Goal: Task Accomplishment & Management: Use online tool/utility

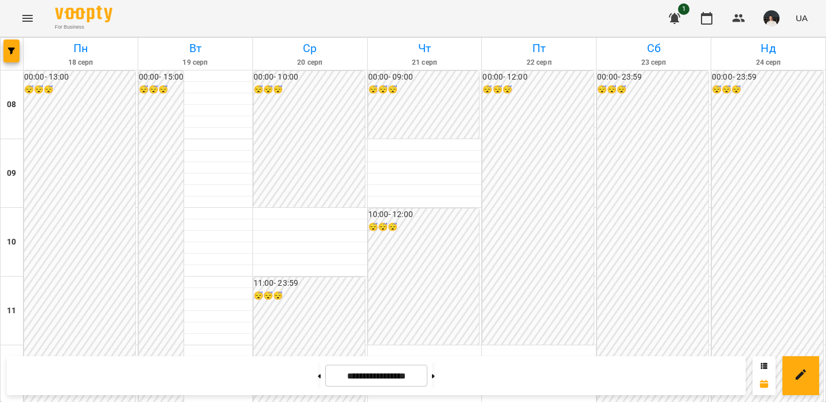
scroll to position [709, 0]
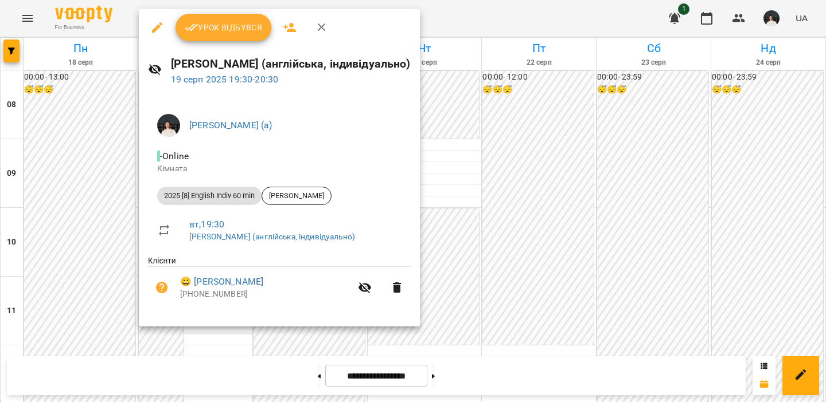
click at [228, 30] on span "Урок відбувся" at bounding box center [224, 28] width 78 height 14
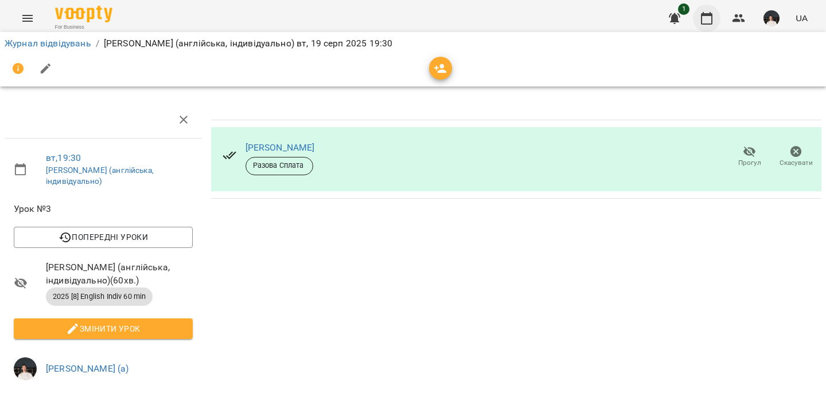
click at [707, 11] on icon "button" at bounding box center [706, 18] width 14 height 14
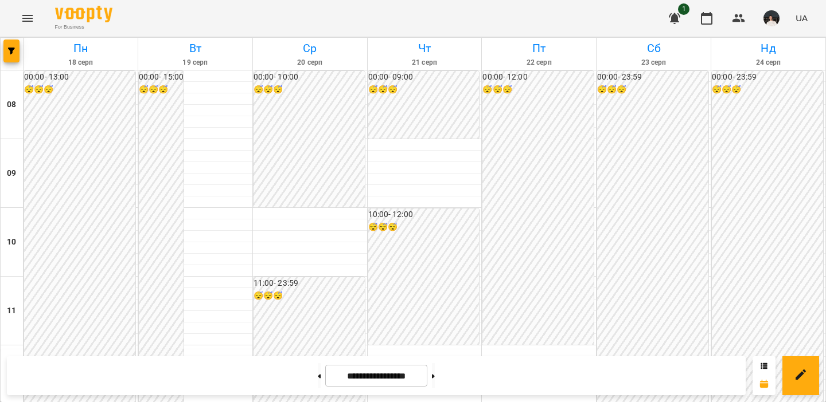
scroll to position [587, 0]
click at [435, 375] on button at bounding box center [433, 375] width 3 height 25
type input "**********"
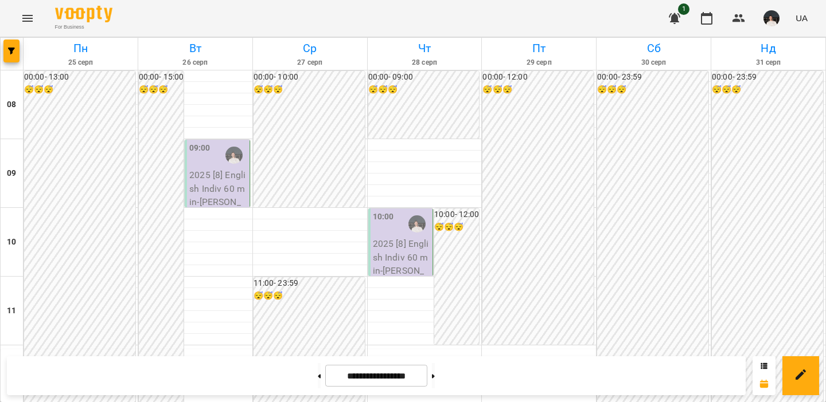
click at [778, 21] on img "button" at bounding box center [771, 18] width 16 height 16
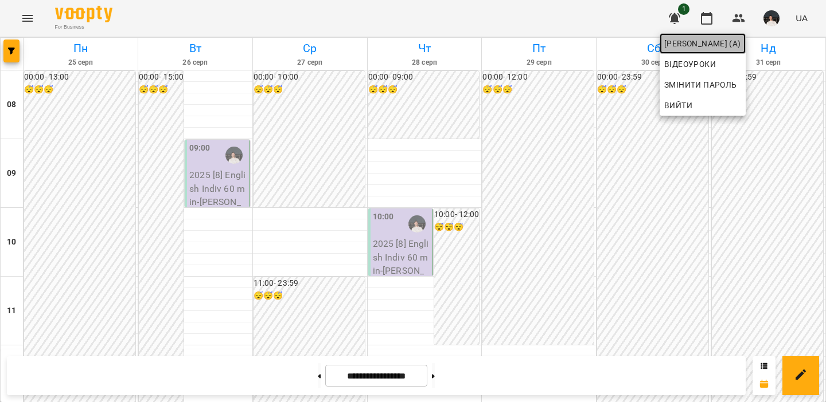
click at [741, 41] on span "[PERSON_NAME] (а)" at bounding box center [702, 44] width 77 height 14
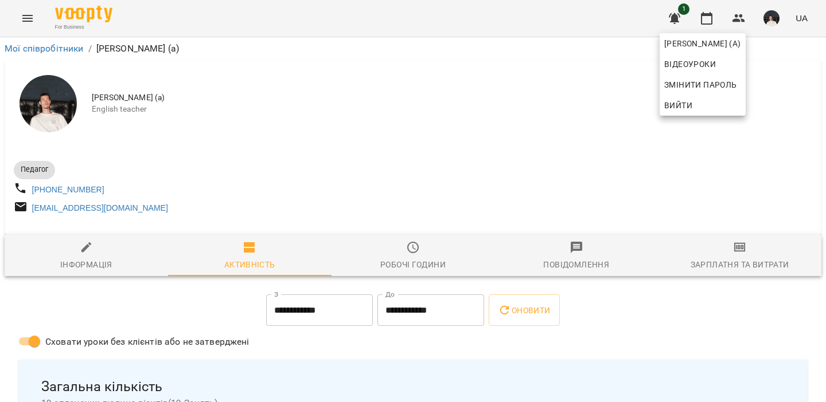
click at [375, 151] on div at bounding box center [413, 201] width 826 height 402
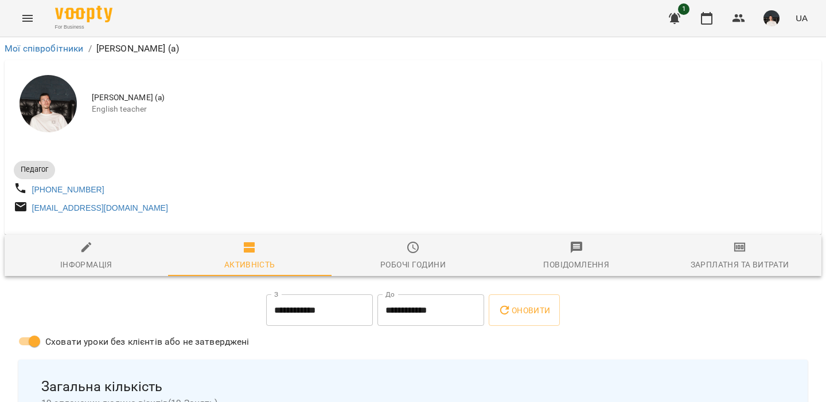
scroll to position [26, 0]
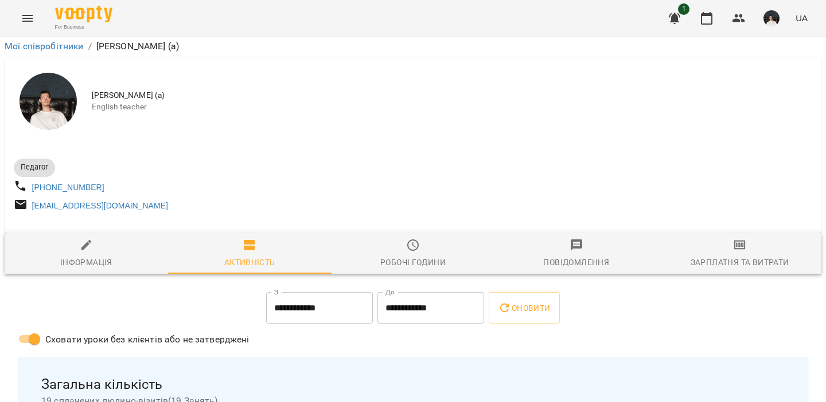
click at [726, 238] on span "Зарплатня та Витрати" at bounding box center [739, 253] width 150 height 31
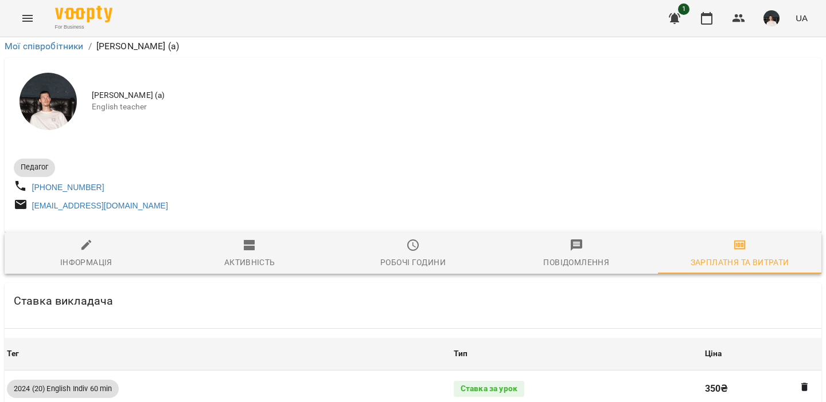
scroll to position [864, 0]
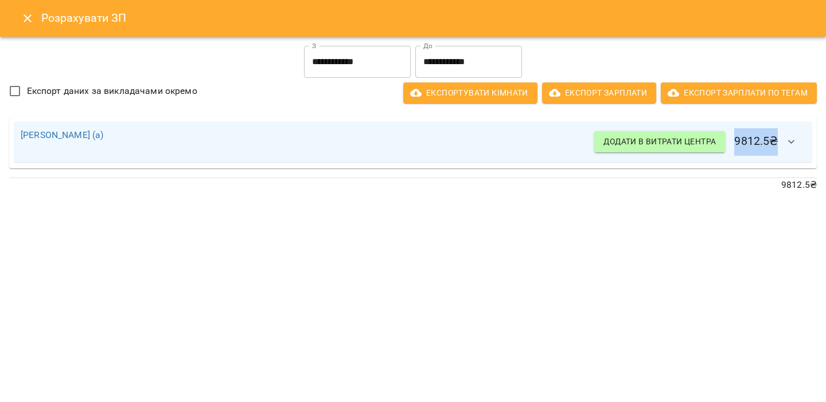
drag, startPoint x: 734, startPoint y: 139, endPoint x: 777, endPoint y: 139, distance: 43.0
click at [778, 139] on h6 "Додати в витрати центра 9812.5 ₴" at bounding box center [699, 142] width 211 height 28
click at [786, 114] on div "[PERSON_NAME] (а) Додати в витрати центра 9812.5 ₴" at bounding box center [413, 142] width 816 height 61
drag, startPoint x: 732, startPoint y: 142, endPoint x: 778, endPoint y: 142, distance: 45.9
click at [779, 142] on h6 "Додати в витрати центра 9812.5 ₴" at bounding box center [699, 142] width 211 height 28
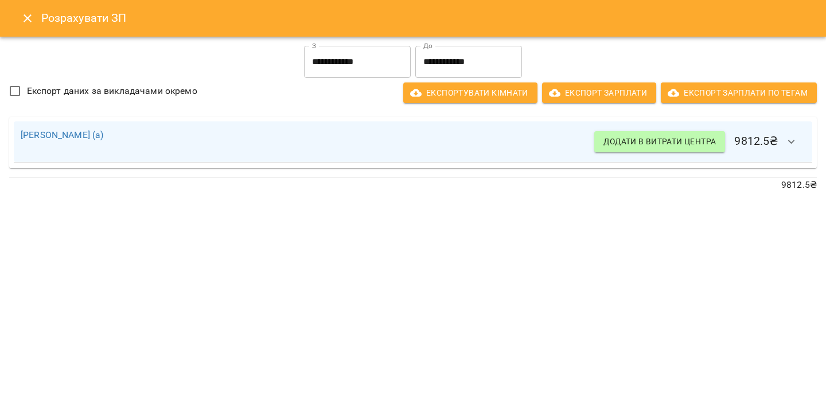
click at [737, 189] on p "9812.5 ₴" at bounding box center [412, 185] width 807 height 14
click at [23, 15] on icon "Close" at bounding box center [28, 18] width 14 height 14
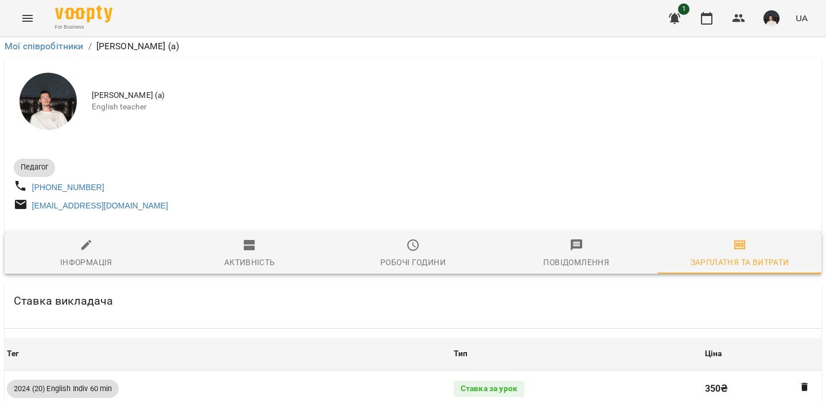
scroll to position [0, 0]
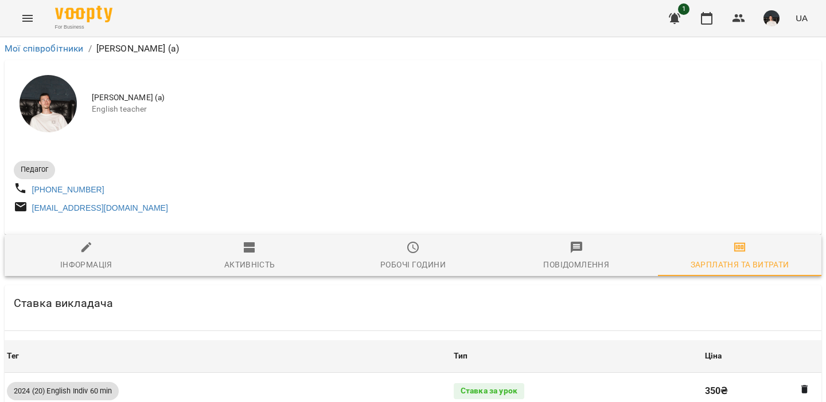
click at [770, 17] on img "button" at bounding box center [771, 18] width 16 height 16
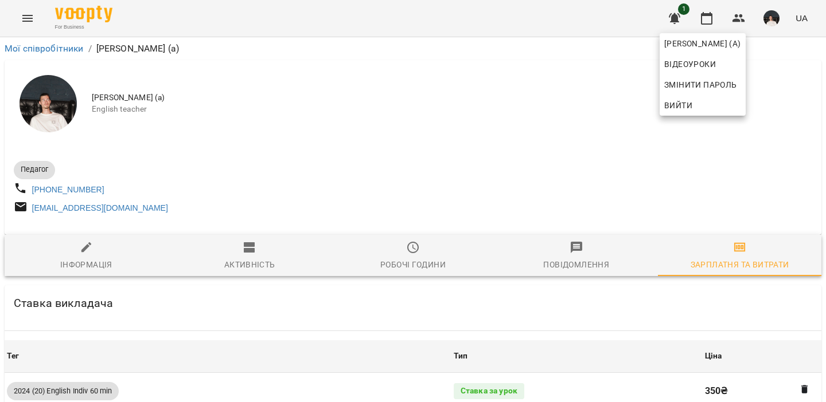
click at [637, 109] on div at bounding box center [413, 201] width 826 height 402
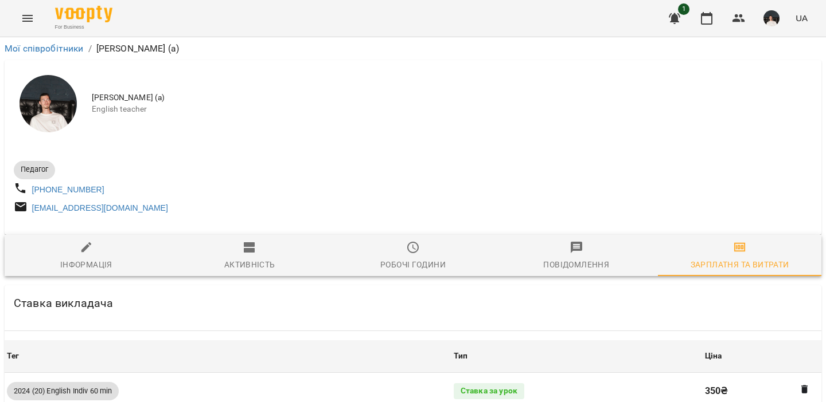
click at [267, 267] on div "Активність" at bounding box center [249, 265] width 51 height 14
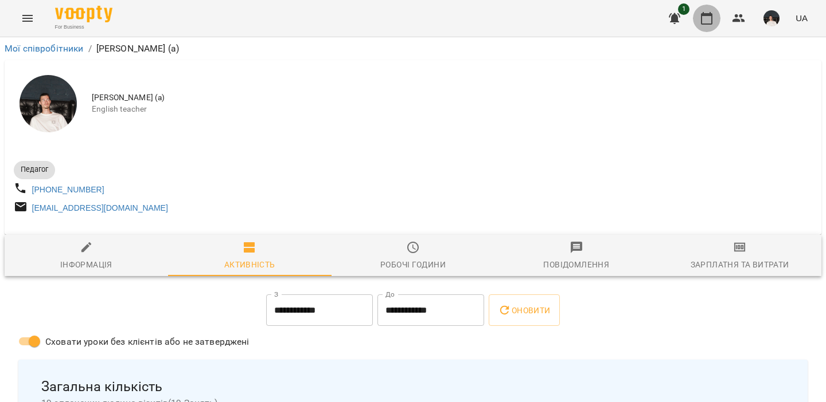
click at [714, 14] on button "button" at bounding box center [707, 19] width 28 height 28
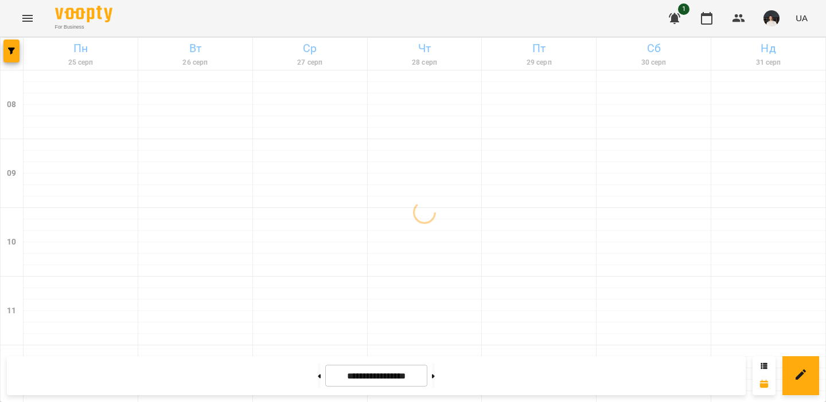
click at [531, 241] on div at bounding box center [539, 236] width 114 height 11
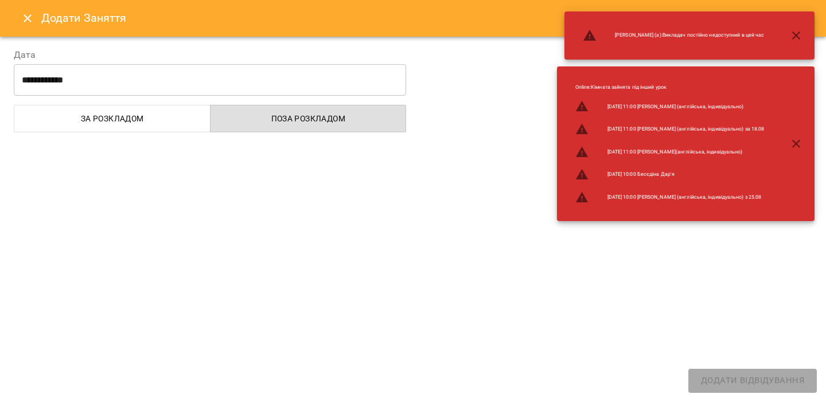
select select "**********"
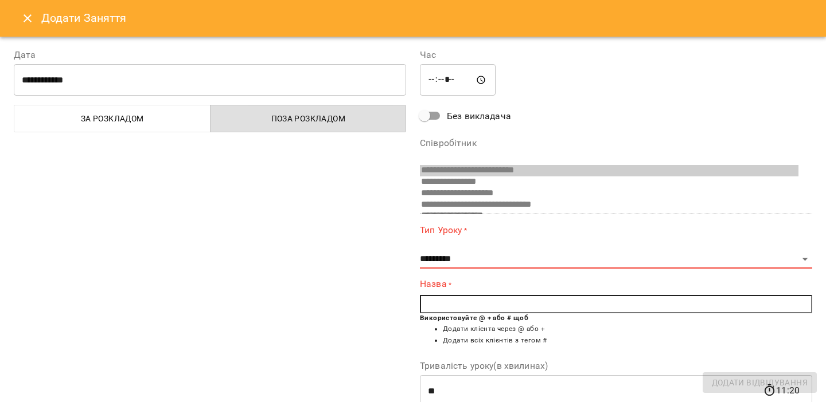
scroll to position [576, 0]
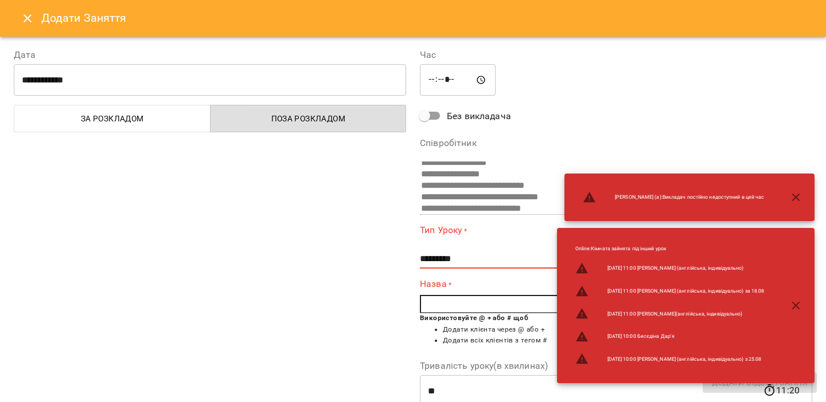
click at [21, 27] on button "Close" at bounding box center [28, 19] width 28 height 28
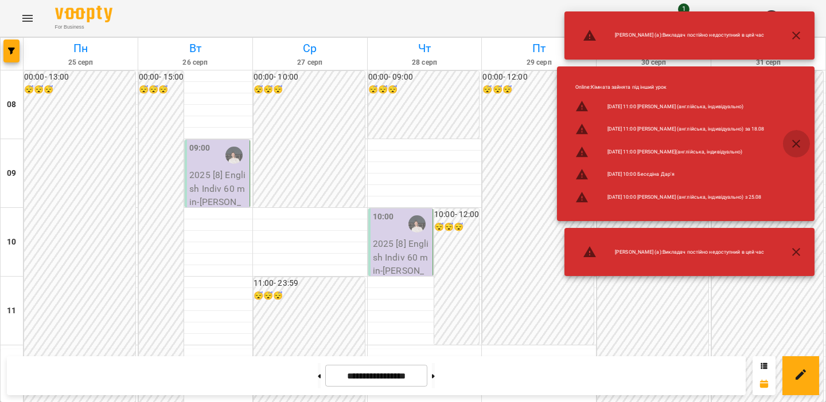
click at [793, 142] on icon "button" at bounding box center [796, 144] width 8 height 8
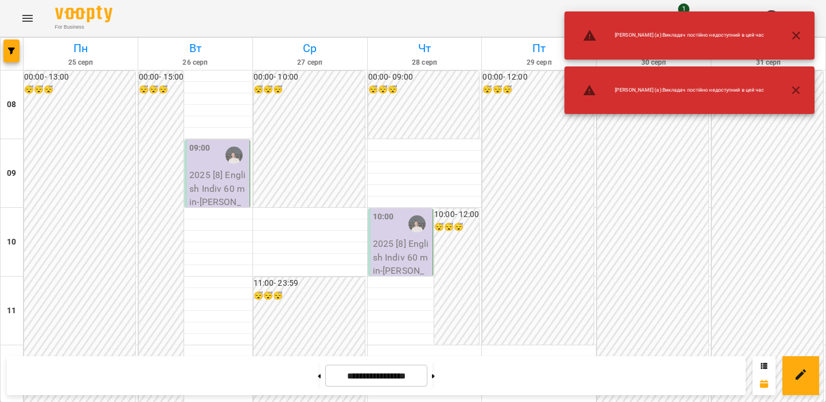
click at [792, 32] on icon "button" at bounding box center [796, 36] width 14 height 14
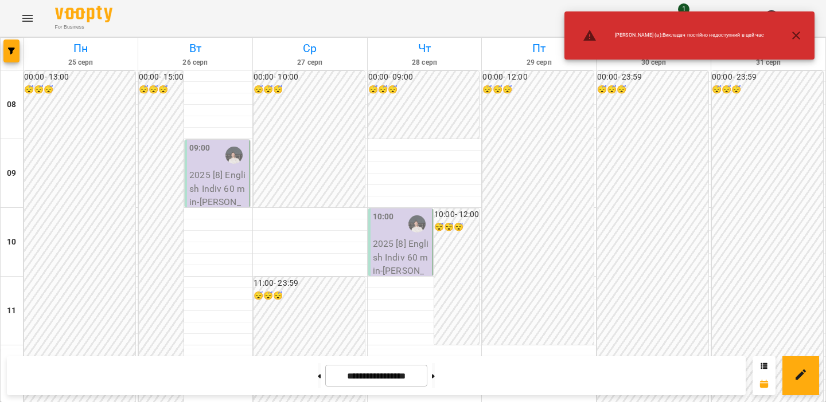
click at [798, 38] on icon "button" at bounding box center [796, 36] width 8 height 8
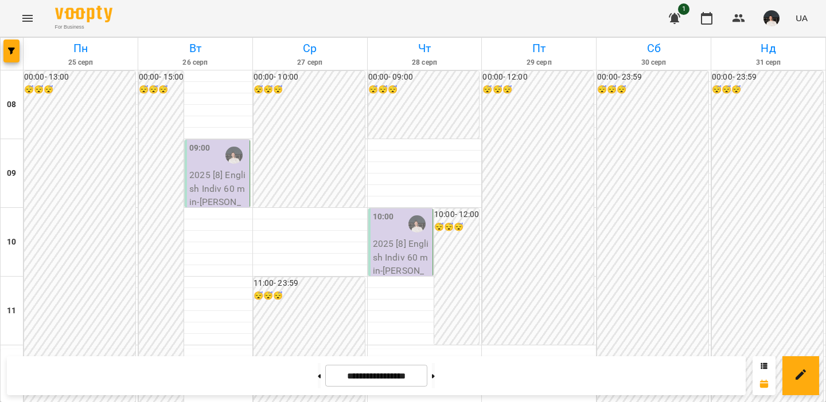
scroll to position [0, 0]
click at [318, 381] on button at bounding box center [319, 375] width 3 height 25
type input "**********"
